Goal: Transaction & Acquisition: Purchase product/service

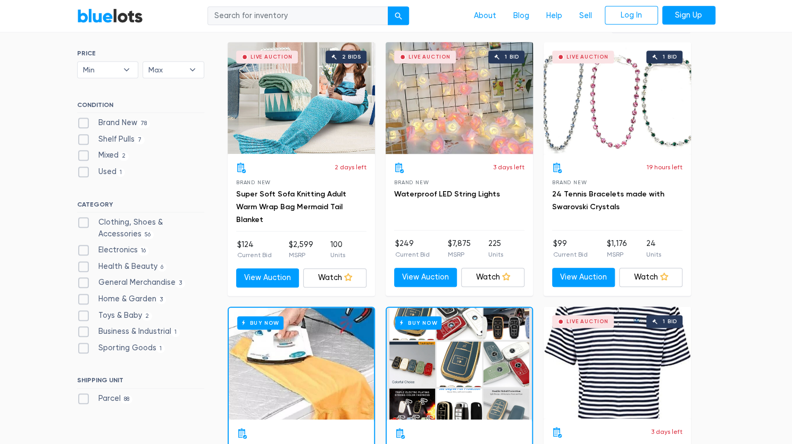
scroll to position [315, 0]
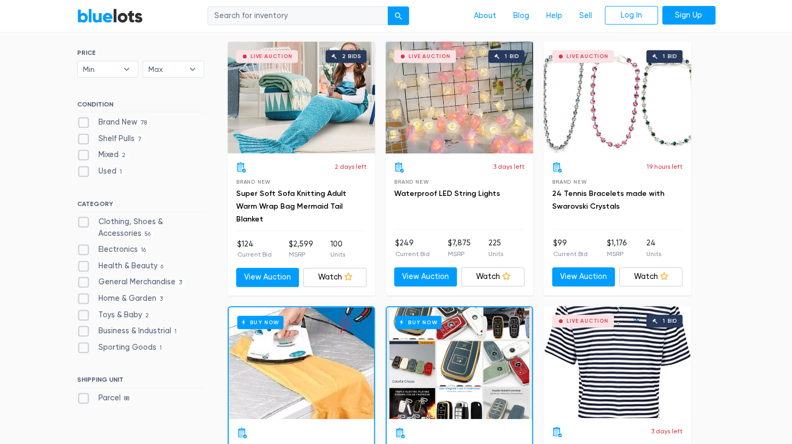
click at [81, 221] on label "Clothing, Shoes & Accessories 56" at bounding box center [140, 227] width 127 height 23
click at [81, 221] on Accessories"] "Clothing, Shoes & Accessories 56" at bounding box center [80, 219] width 7 height 7
checkbox Accessories"] "true"
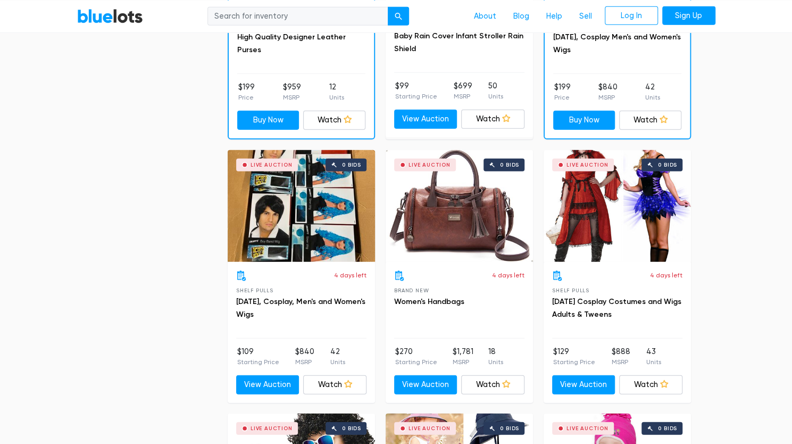
scroll to position [1479, 0]
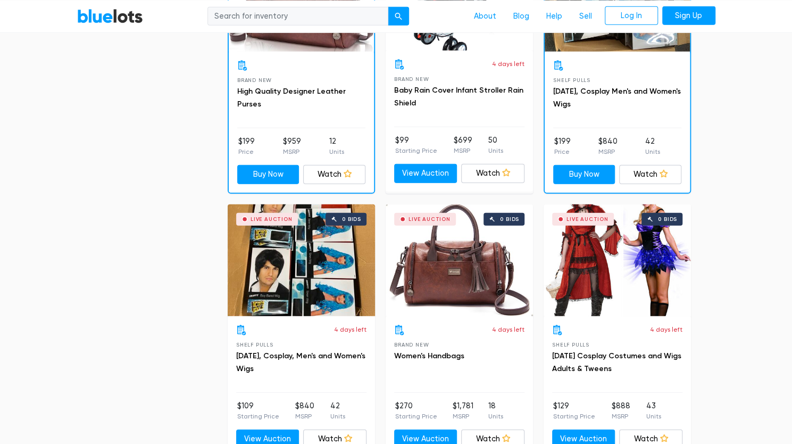
click at [226, 20] on input "search" at bounding box center [298, 15] width 181 height 19
type input "nordstrom"
click at [388, 6] on button "submit" at bounding box center [398, 15] width 21 height 19
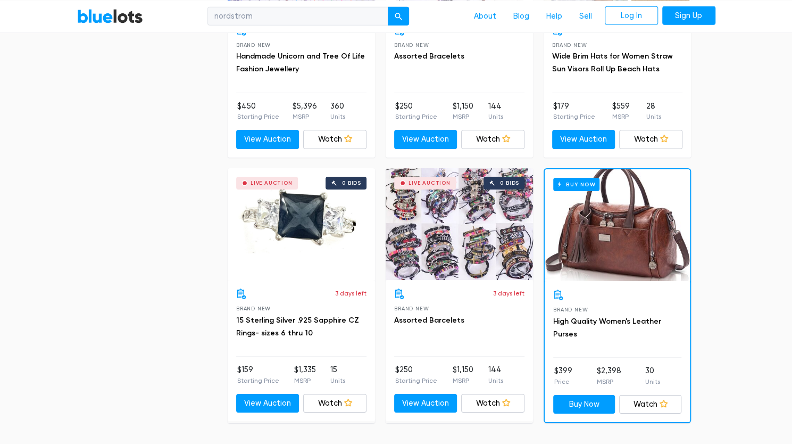
scroll to position [4636, 0]
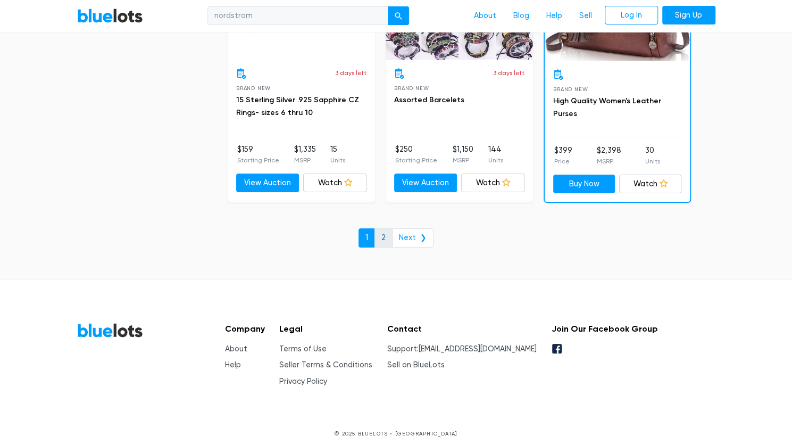
click at [383, 228] on link "2" at bounding box center [384, 237] width 18 height 19
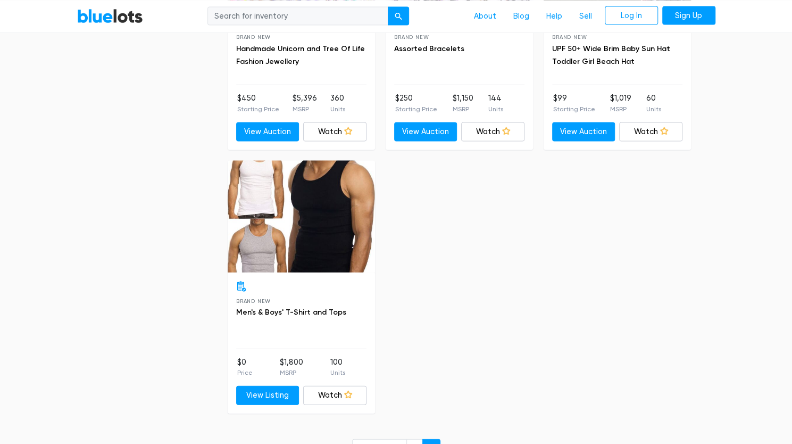
scroll to position [1272, 0]
